Goal: Transaction & Acquisition: Purchase product/service

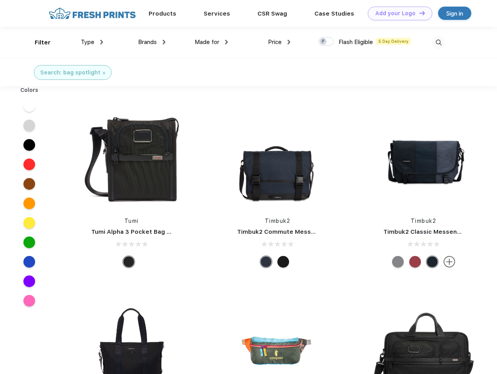
click at [397, 13] on link "Add your Logo Design Tool" at bounding box center [400, 14] width 64 height 14
click at [0, 0] on div "Design Tool" at bounding box center [0, 0] width 0 height 0
click at [418, 13] on link "Add your Logo Design Tool" at bounding box center [400, 14] width 64 height 14
click at [37, 42] on div "Filter" at bounding box center [43, 42] width 16 height 9
click at [92, 42] on span "Type" at bounding box center [88, 42] width 14 height 7
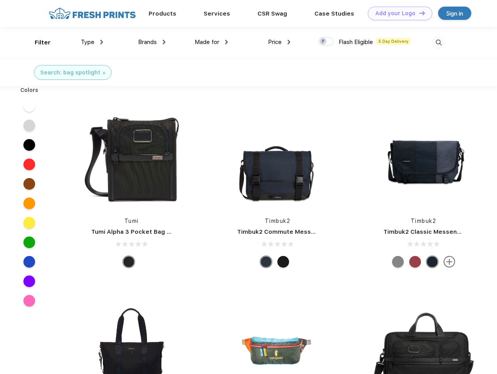
click at [152, 42] on span "Brands" at bounding box center [147, 42] width 19 height 7
click at [211, 42] on span "Made for" at bounding box center [207, 42] width 25 height 7
click at [279, 42] on span "Price" at bounding box center [275, 42] width 14 height 7
click at [326, 42] on div at bounding box center [325, 41] width 15 height 9
click at [323, 42] on input "checkbox" at bounding box center [320, 39] width 5 height 5
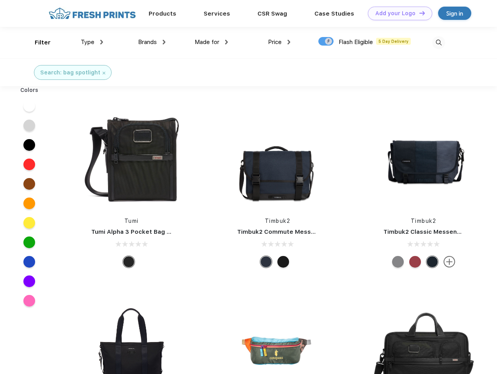
click at [438, 42] on img at bounding box center [438, 42] width 13 height 13
